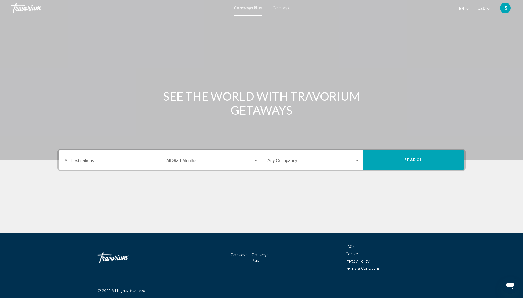
click at [284, 10] on span "Getaways" at bounding box center [281, 8] width 17 height 4
click at [91, 169] on div "Destination All Destinations" at bounding box center [111, 160] width 92 height 17
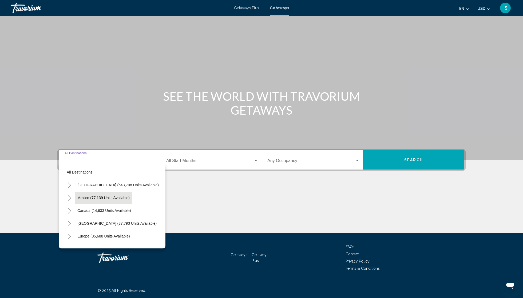
scroll to position [15, 0]
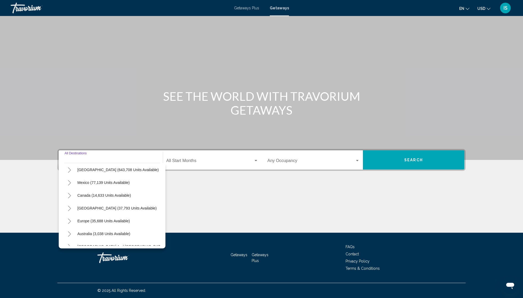
click at [68, 168] on icon "Toggle United States (643,708 units available)" at bounding box center [70, 170] width 4 height 5
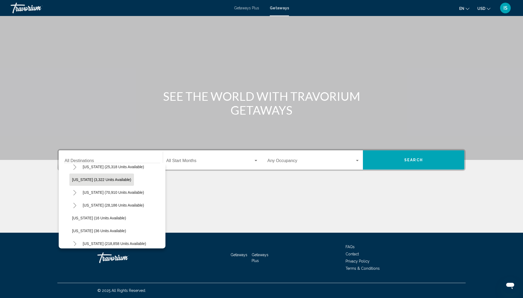
scroll to position [45, 0]
click at [80, 236] on button "[US_STATE] (218,858 units available)" at bounding box center [114, 242] width 69 height 12
type input "**********"
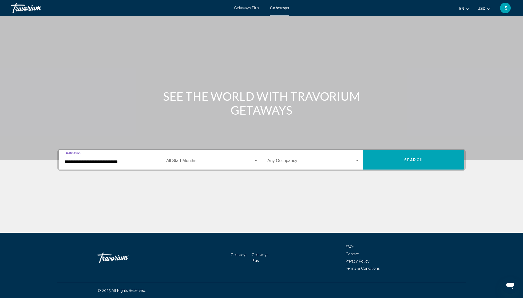
click at [214, 160] on span "Search widget" at bounding box center [209, 162] width 87 height 5
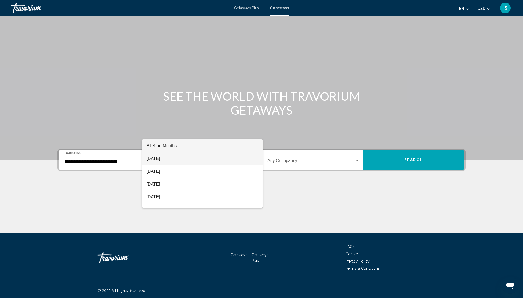
click at [170, 158] on span "[DATE]" at bounding box center [203, 158] width 112 height 13
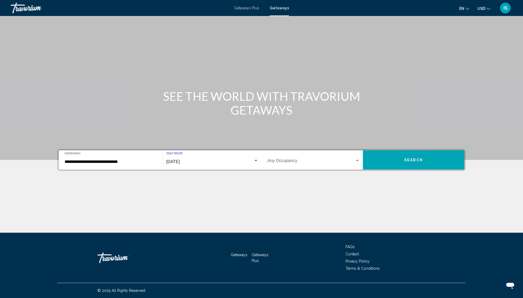
click at [348, 152] on div "Occupancy Any Occupancy" at bounding box center [313, 160] width 92 height 17
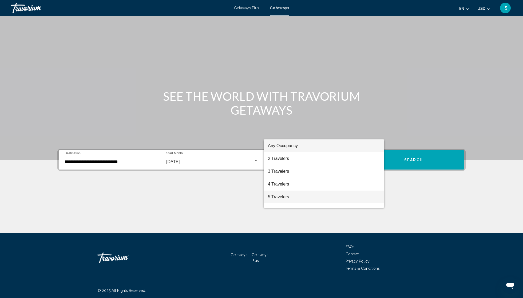
click at [282, 200] on span "5 Travelers" at bounding box center [324, 197] width 112 height 13
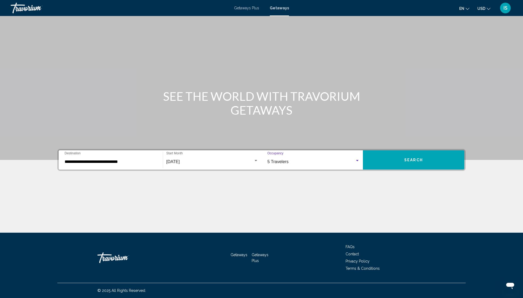
click at [464, 151] on button "Search" at bounding box center [413, 160] width 101 height 19
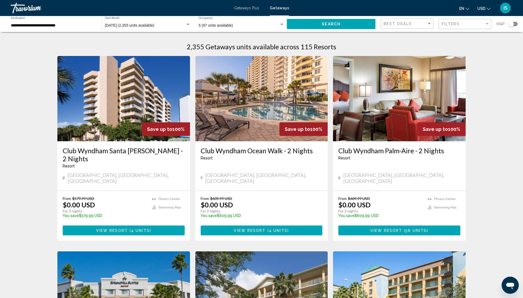
click at [76, 26] on div "**********" at bounding box center [54, 24] width 86 height 15
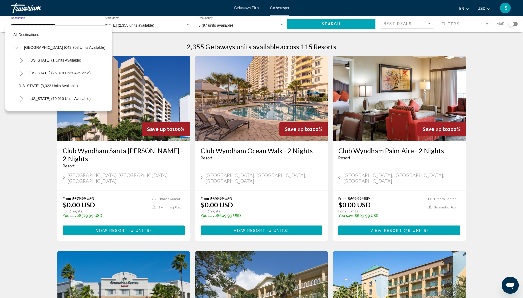
scroll to position [75, 0]
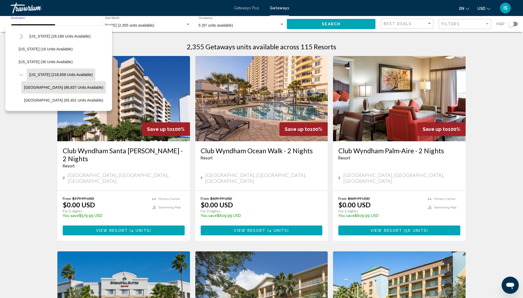
click at [39, 90] on span "[GEOGRAPHIC_DATA] (86,837 units available)" at bounding box center [63, 87] width 79 height 4
type input "**********"
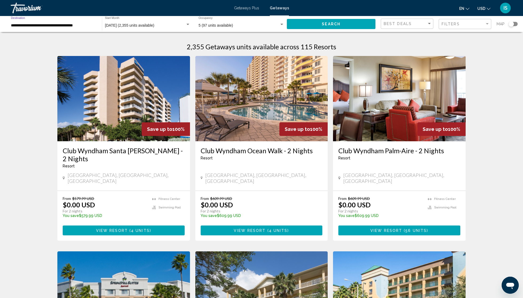
click at [336, 28] on button "Search" at bounding box center [331, 24] width 89 height 10
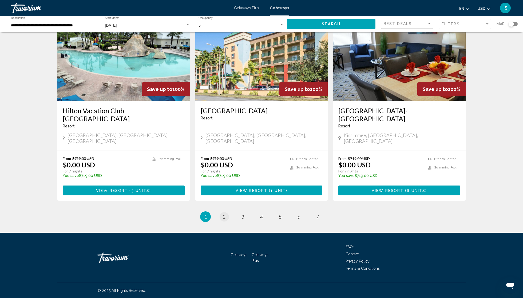
scroll to position [742, 0]
click at [223, 214] on span "2" at bounding box center [224, 217] width 3 height 6
